Goal: Task Accomplishment & Management: Manage account settings

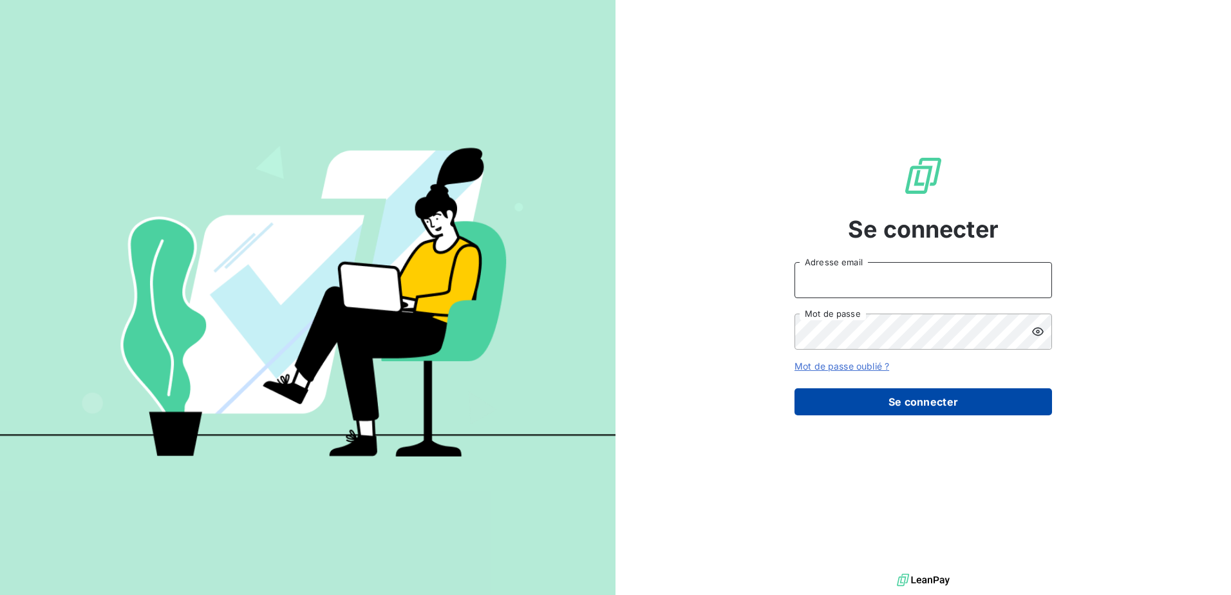
type input "[PERSON_NAME][EMAIL_ADDRESS][DOMAIN_NAME]"
click at [932, 402] on button "Se connecter" at bounding box center [922, 401] width 257 height 27
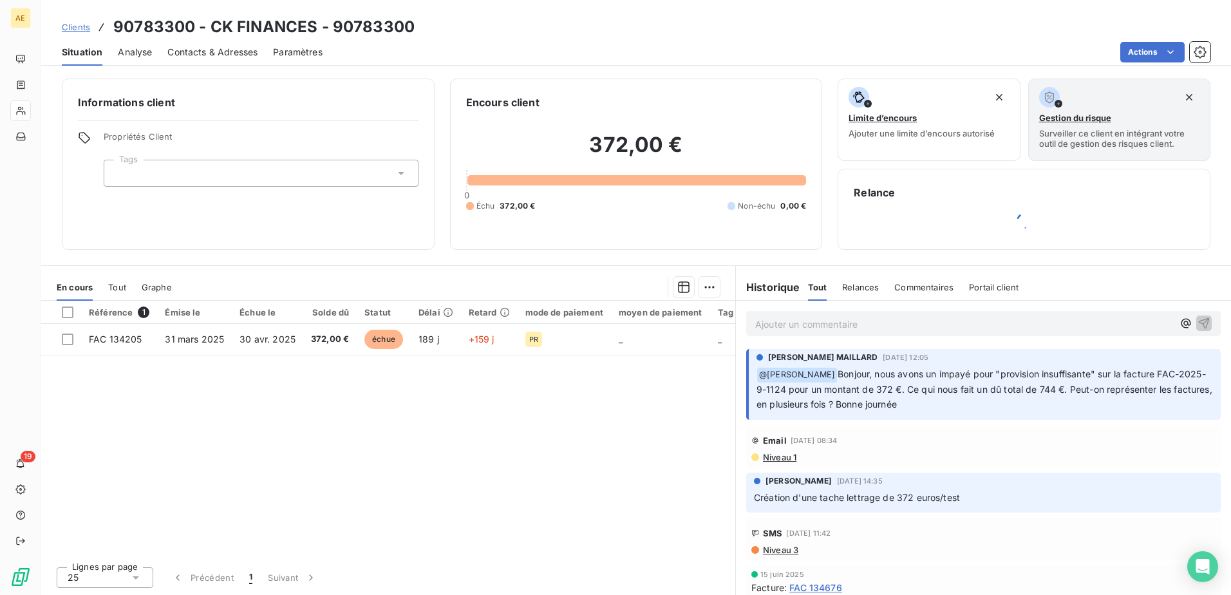
click at [886, 321] on p "Ajouter un commentaire ﻿" at bounding box center [964, 324] width 418 height 16
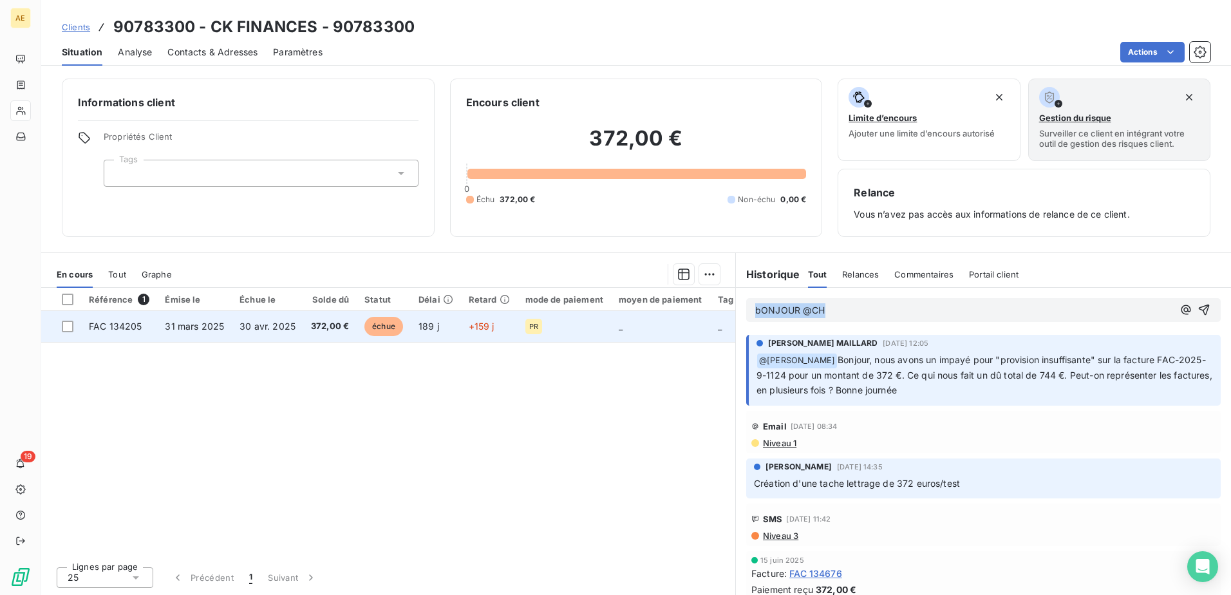
drag, startPoint x: 870, startPoint y: 317, endPoint x: 701, endPoint y: 315, distance: 168.7
click at [701, 315] on div "En cours Tout Graphe Référence 1 Émise le Échue le Solde dû Statut Délai Retard…" at bounding box center [636, 423] width 1190 height 342
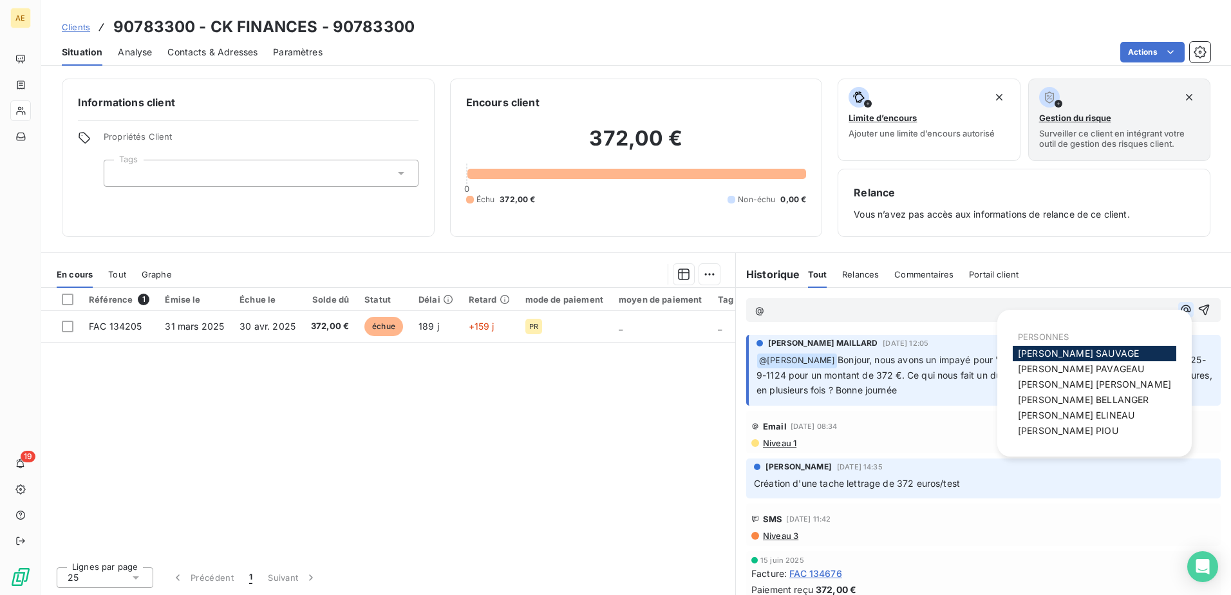
click at [1179, 309] on icon "button" at bounding box center [1185, 309] width 13 height 13
click at [1133, 379] on span "[PERSON_NAME] MAILLARD" at bounding box center [1094, 383] width 153 height 11
